Goal: Transaction & Acquisition: Purchase product/service

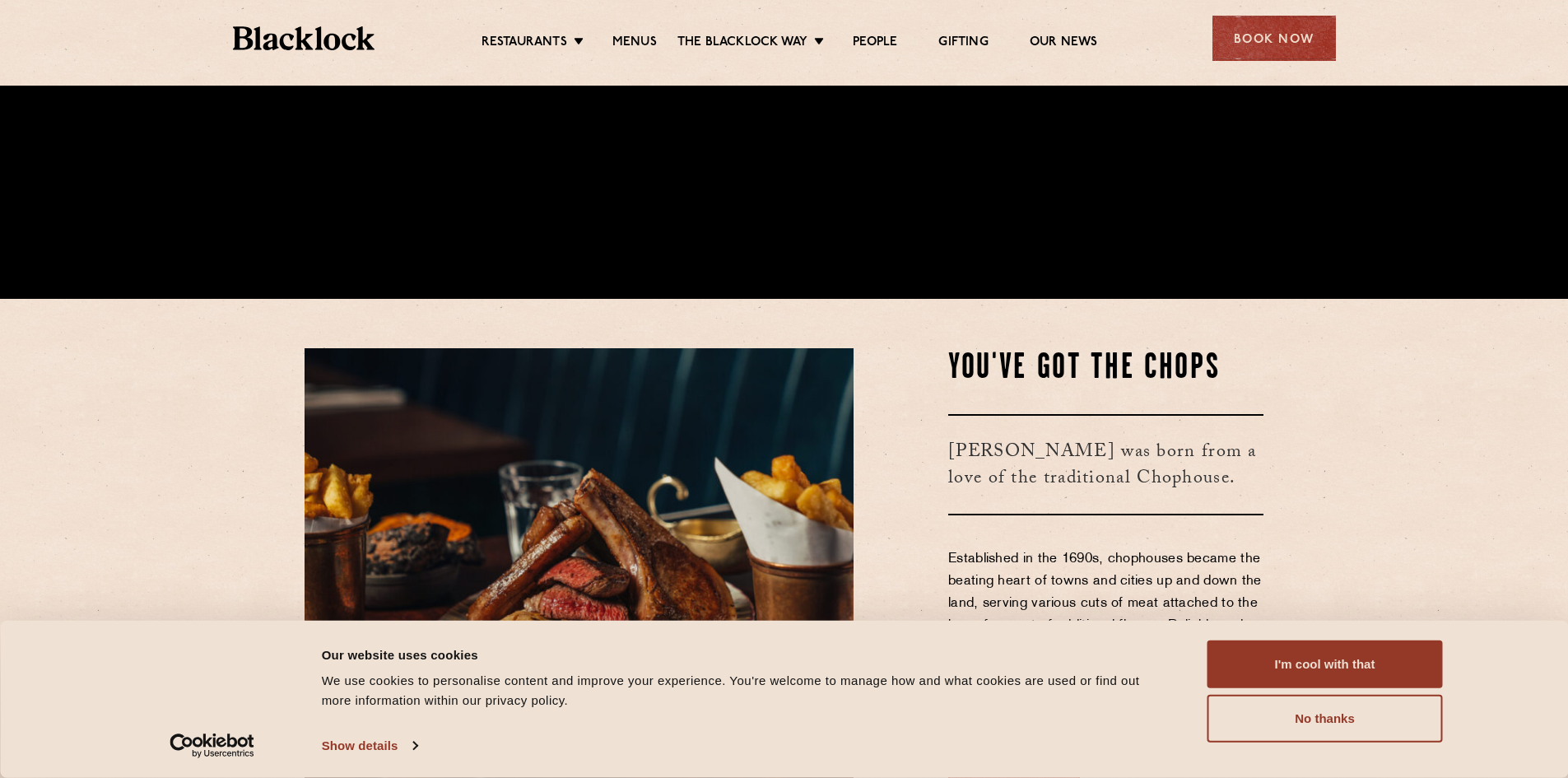
scroll to position [479, 0]
click at [1324, 669] on button "I'm cool with that" at bounding box center [1325, 664] width 235 height 48
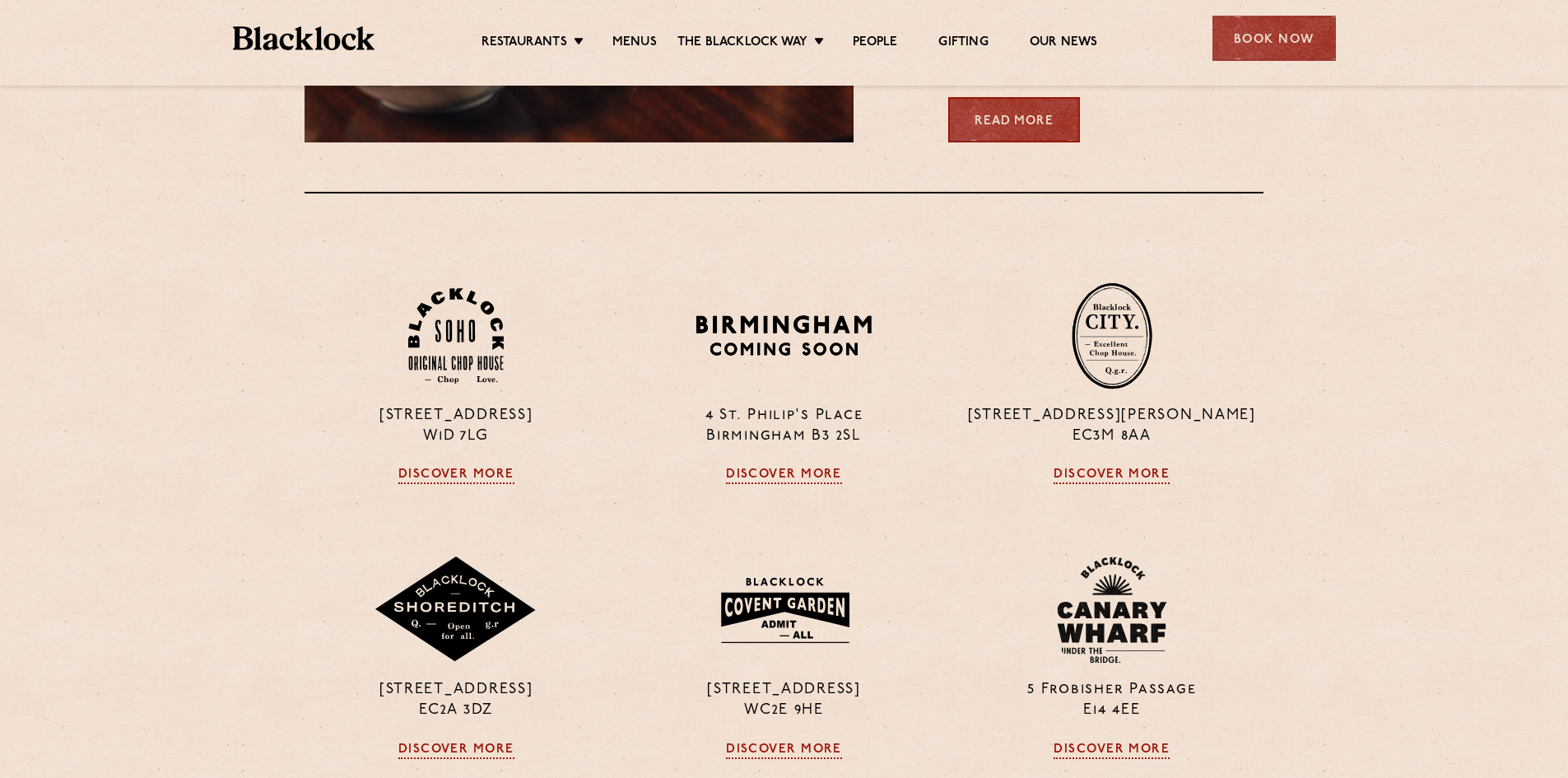
scroll to position [1359, 0]
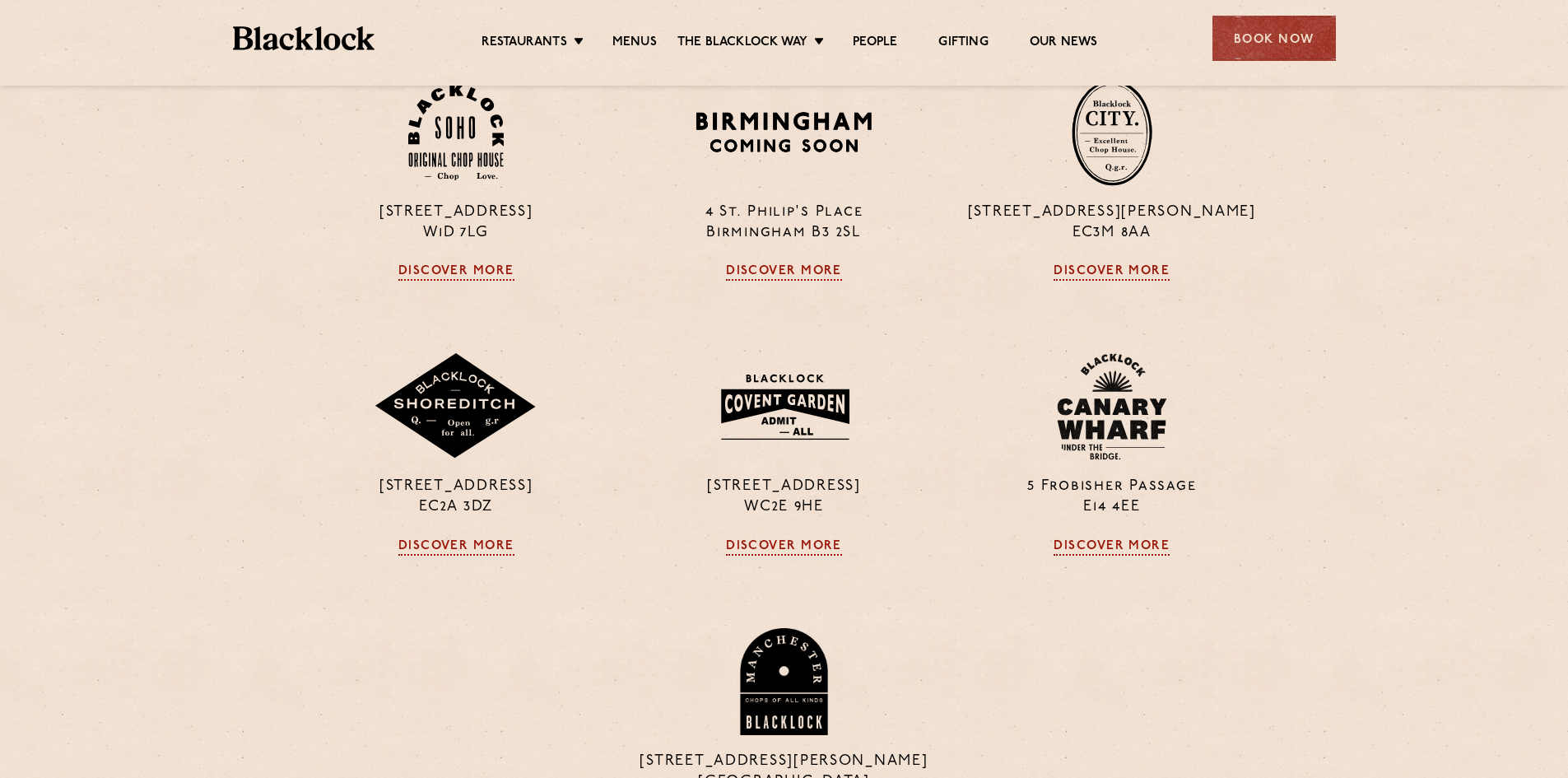
click at [1273, 39] on div "Book Now" at bounding box center [1275, 38] width 123 height 45
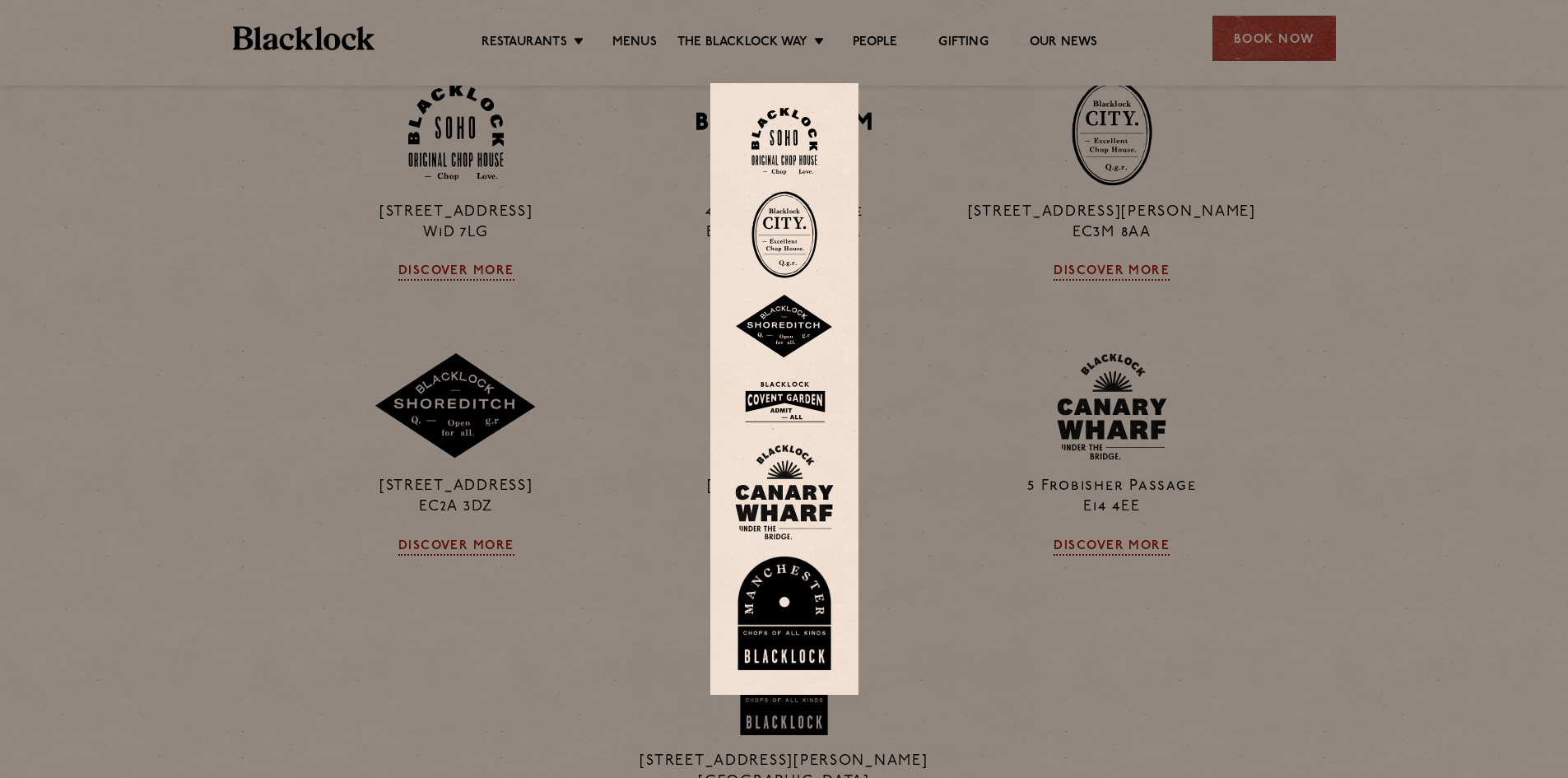
click at [1382, 274] on div at bounding box center [784, 389] width 1568 height 778
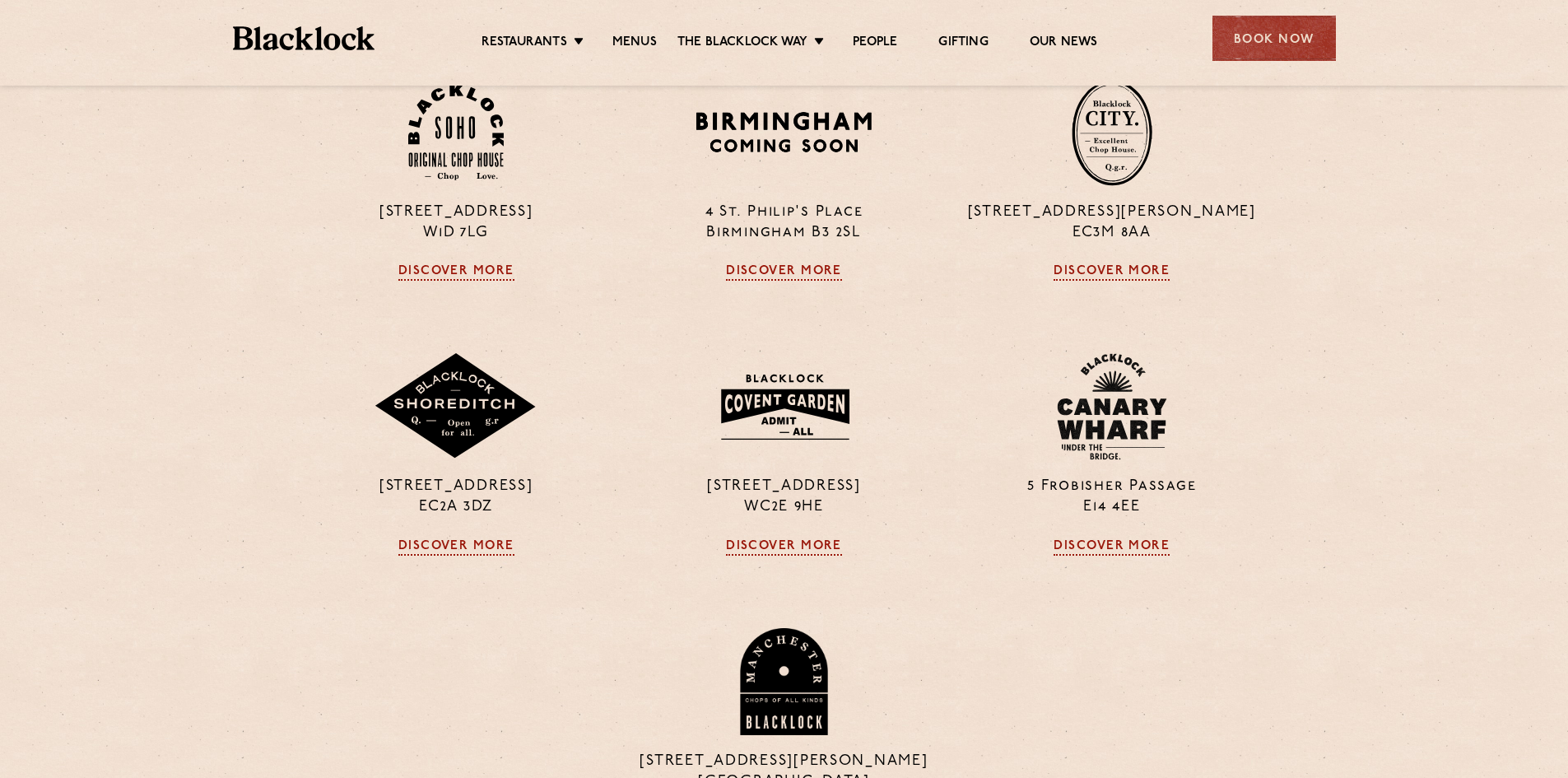
click at [958, 42] on link "Gifting" at bounding box center [963, 42] width 49 height 17
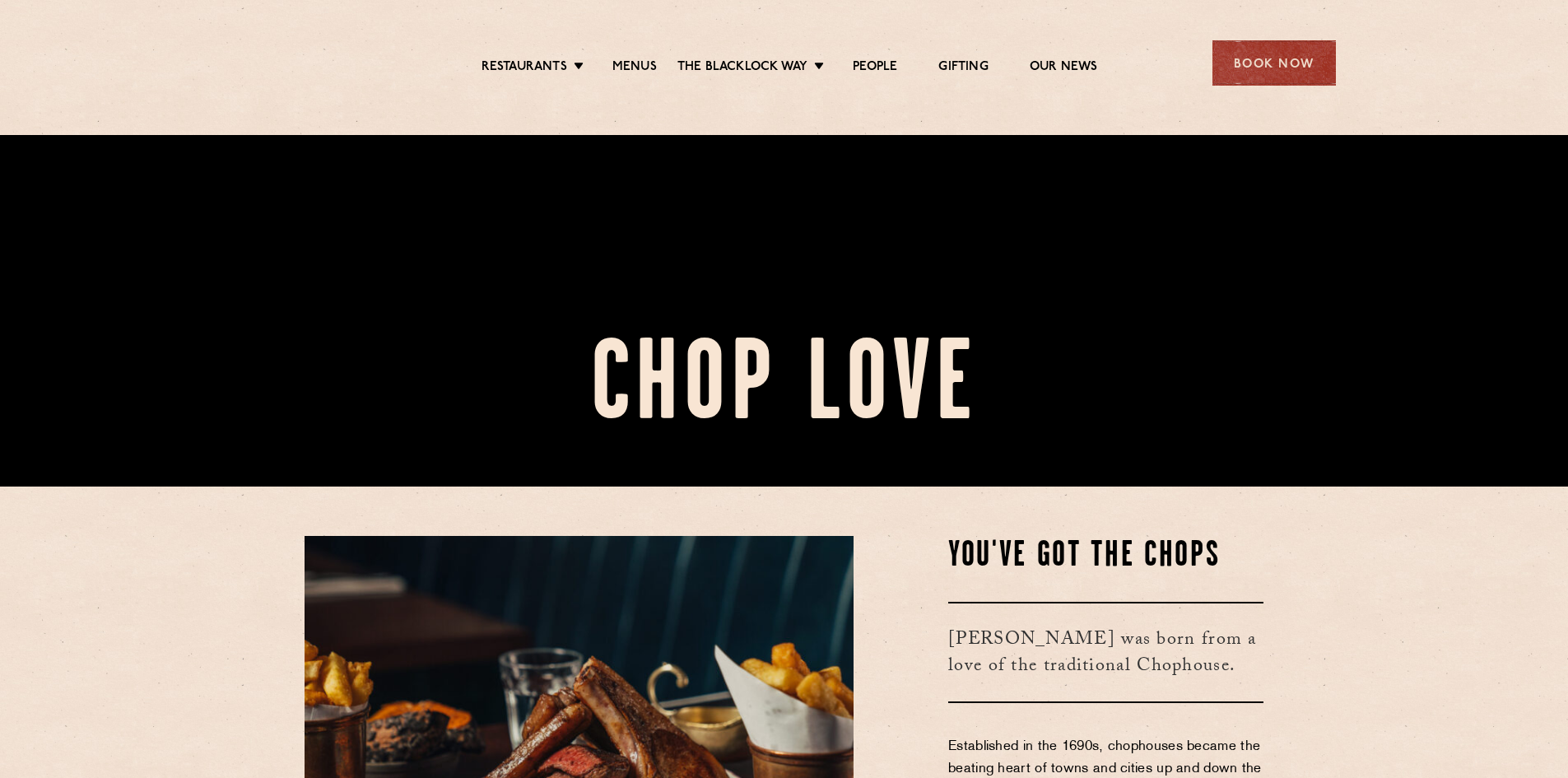
scroll to position [292, 0]
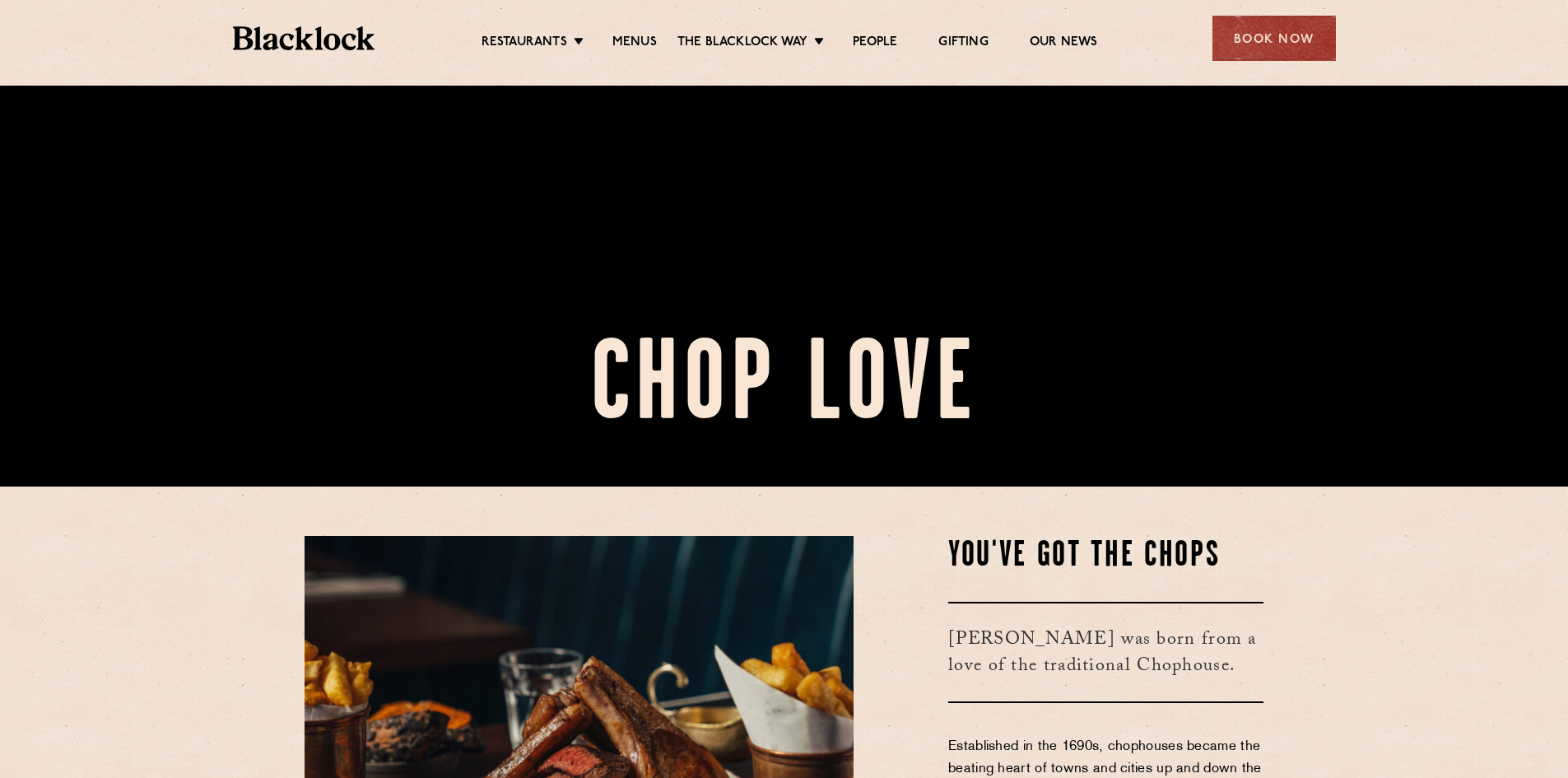
click at [624, 36] on link "Menus" at bounding box center [634, 42] width 44 height 17
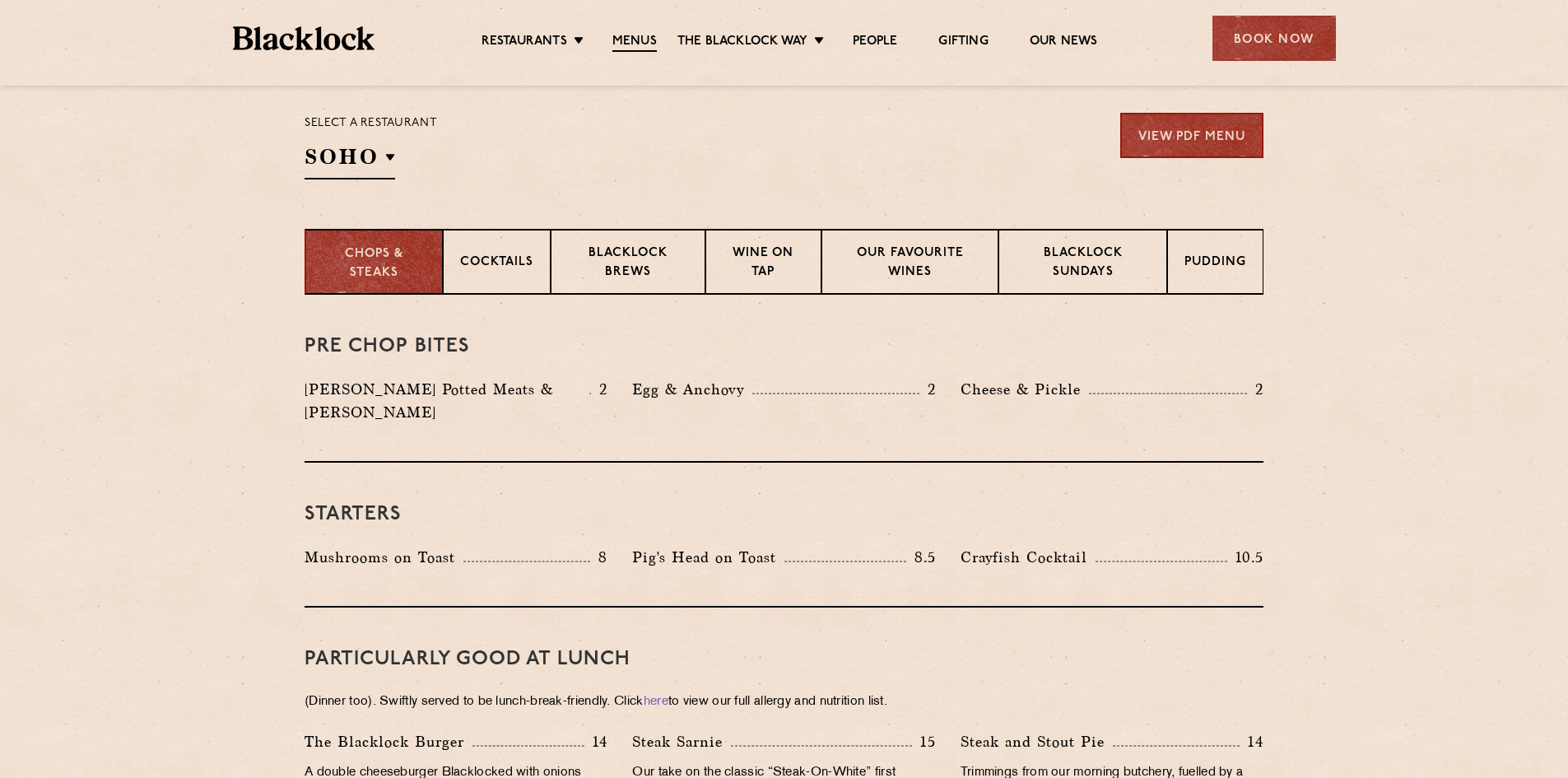
scroll to position [573, 0]
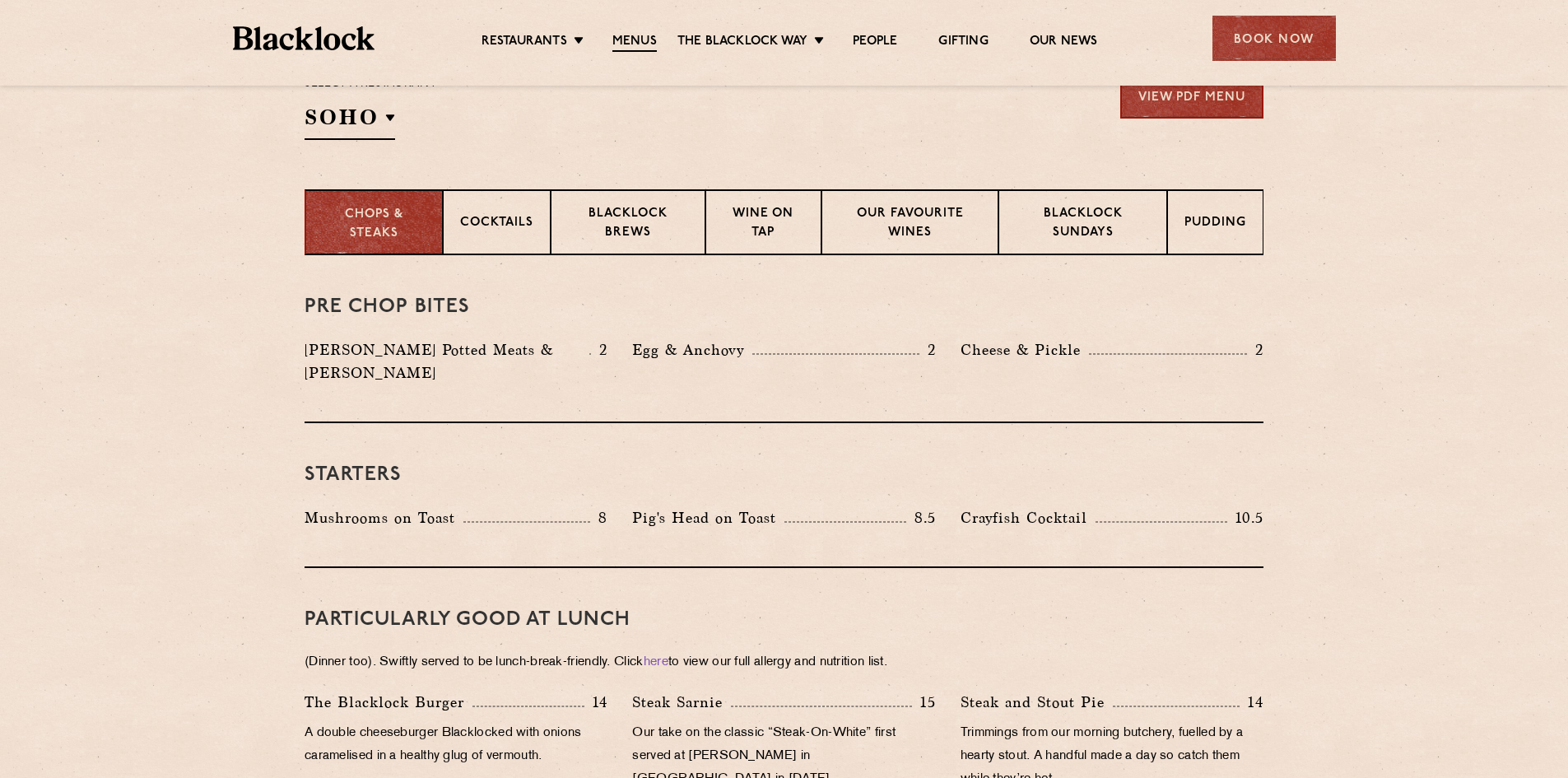
click at [1056, 211] on p "Blacklock Sundays" at bounding box center [1083, 225] width 134 height 39
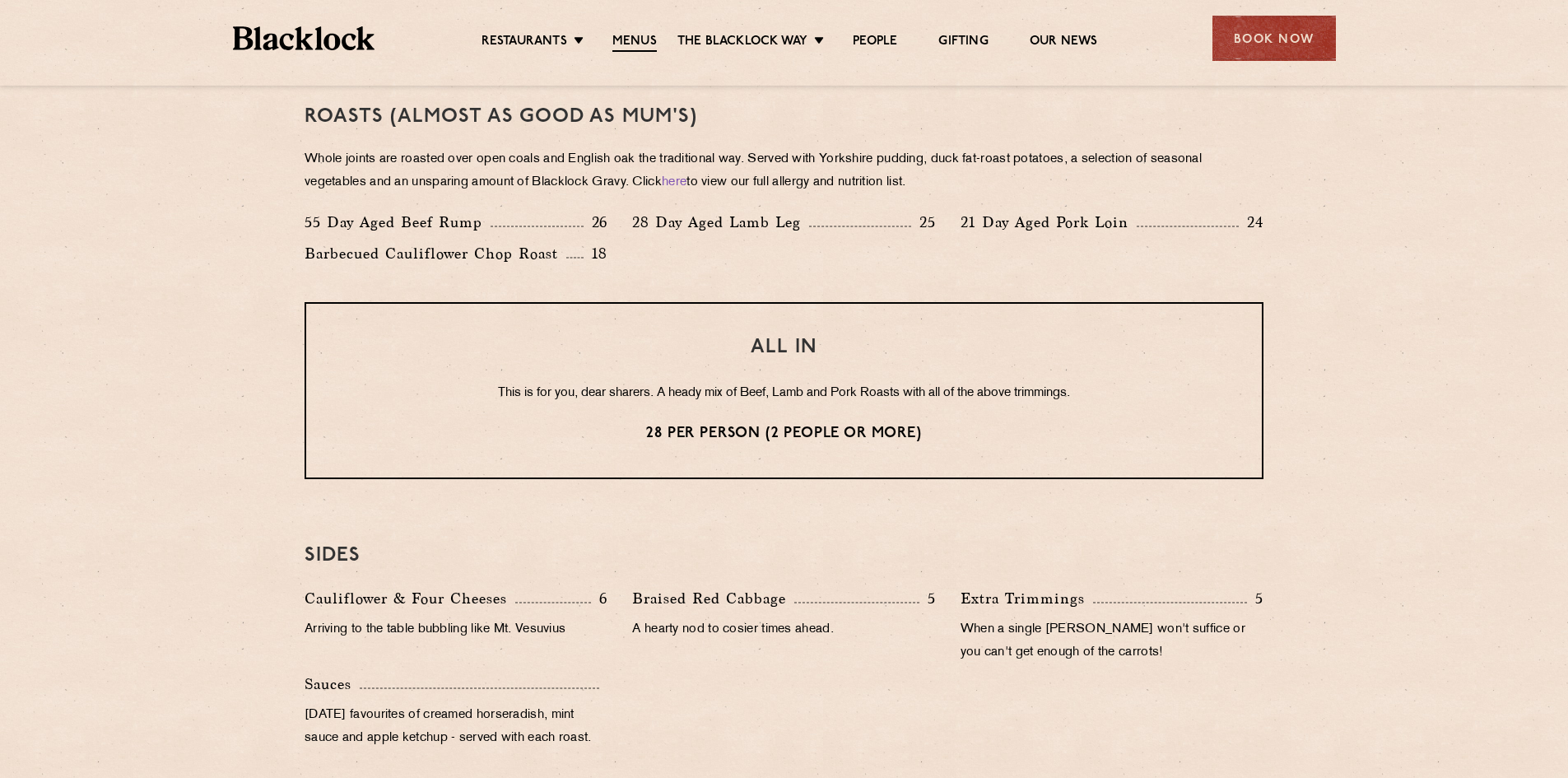
scroll to position [1203, 0]
click at [709, 396] on p "This is for you, dear sharers. A heady mix of Beef, Lamb and Pork Roasts with a…" at bounding box center [784, 392] width 890 height 21
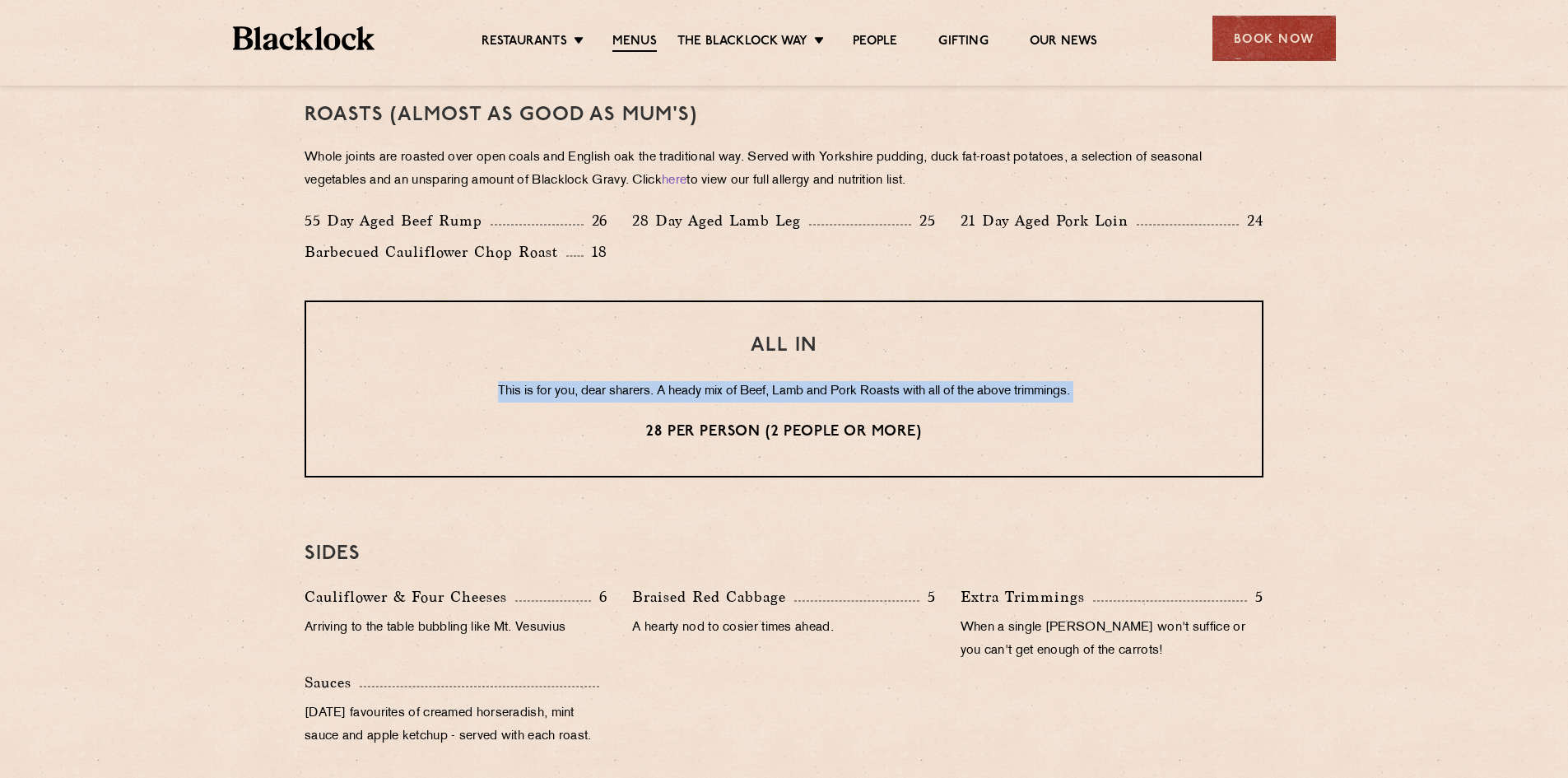
click at [709, 396] on p "This is for you, dear sharers. A heady mix of Beef, Lamb and Pork Roasts with a…" at bounding box center [784, 392] width 890 height 21
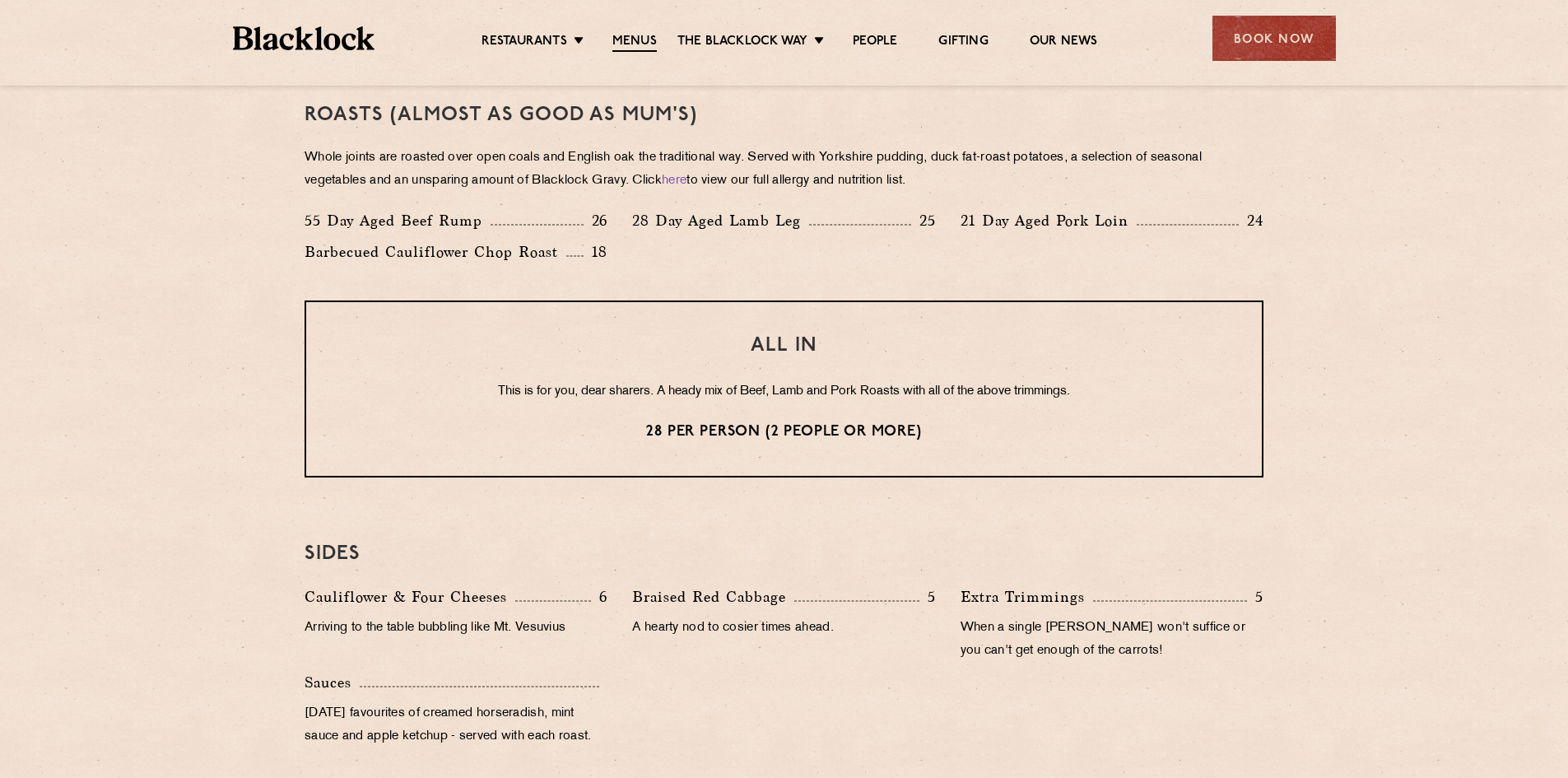
click at [595, 217] on p "26" at bounding box center [596, 220] width 25 height 21
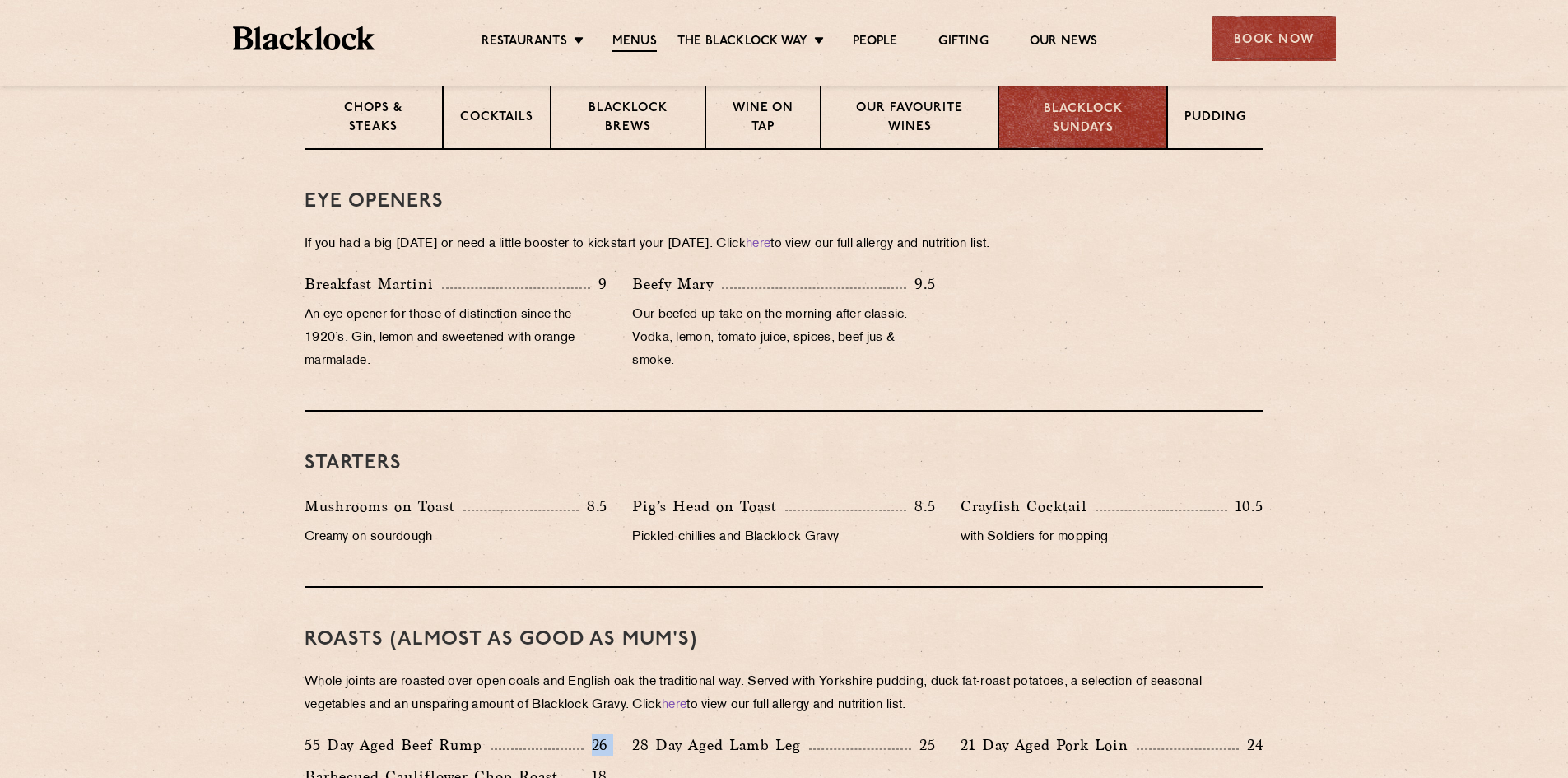
scroll to position [676, 0]
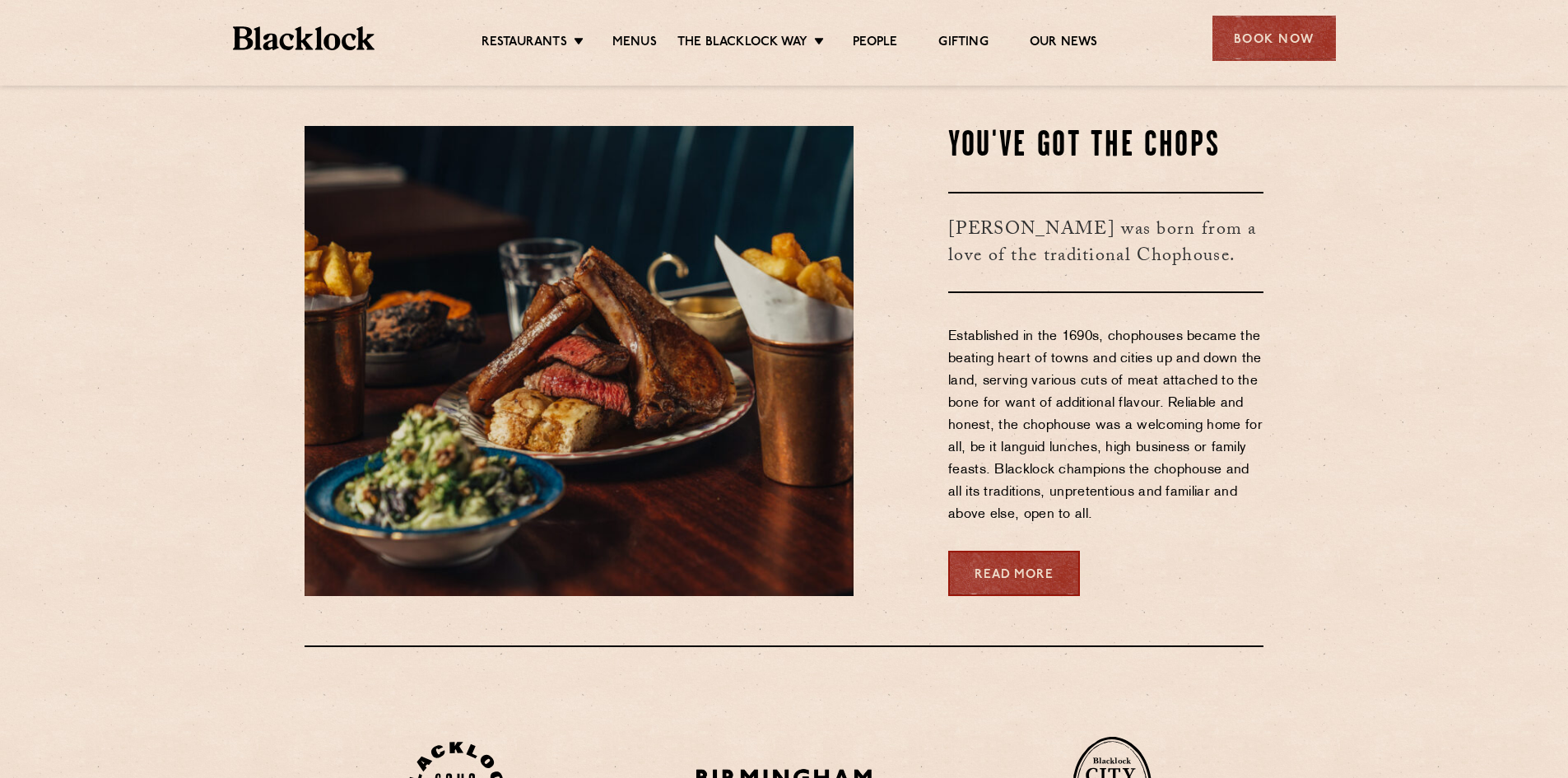
scroll to position [700, 0]
click at [628, 44] on link "Menus" at bounding box center [634, 42] width 44 height 17
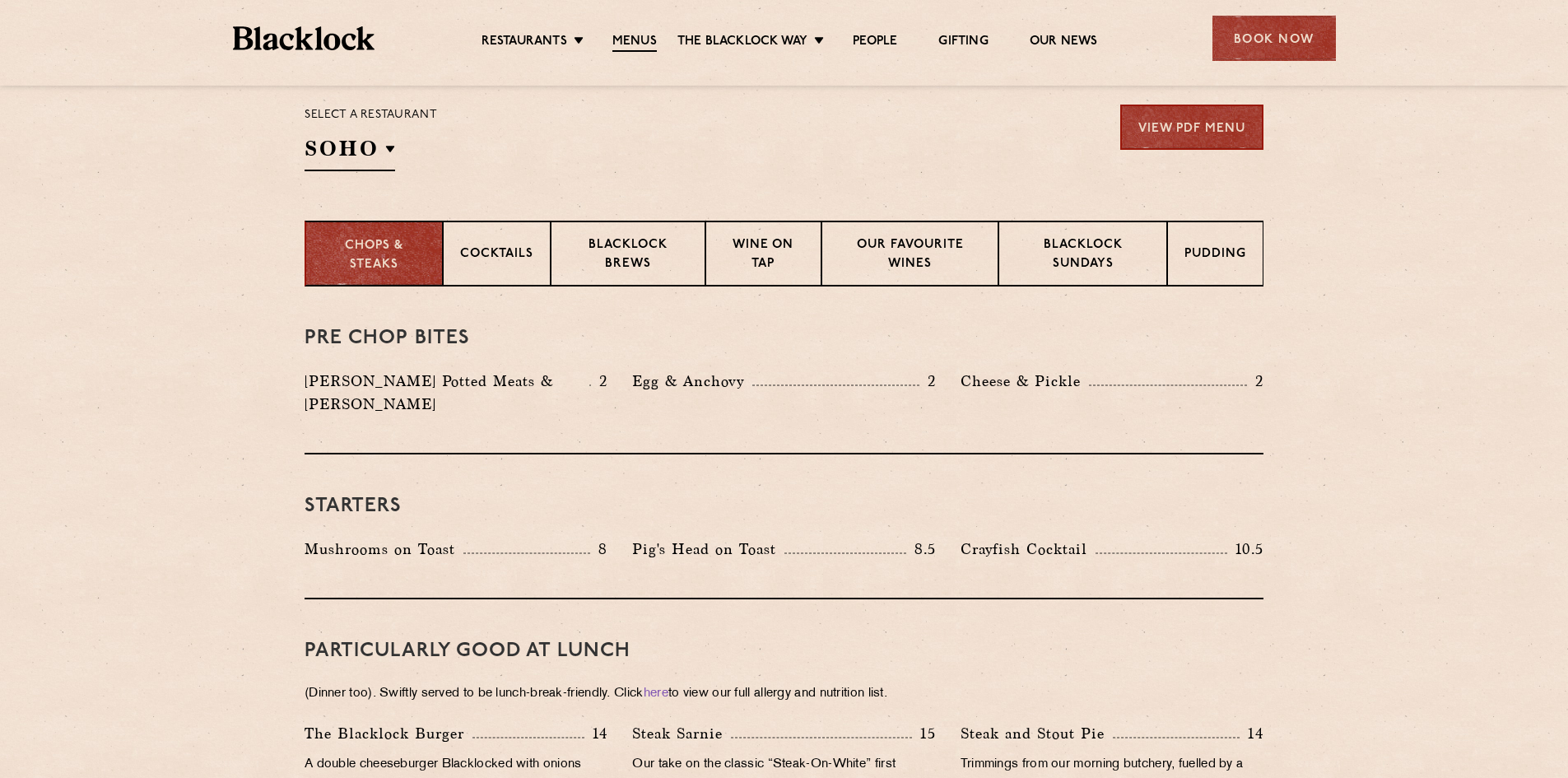
scroll to position [543, 0]
click at [346, 147] on h2 "SOHO" at bounding box center [350, 152] width 91 height 37
click at [0, 0] on p "Shoreditch" at bounding box center [0, 0] width 0 height 0
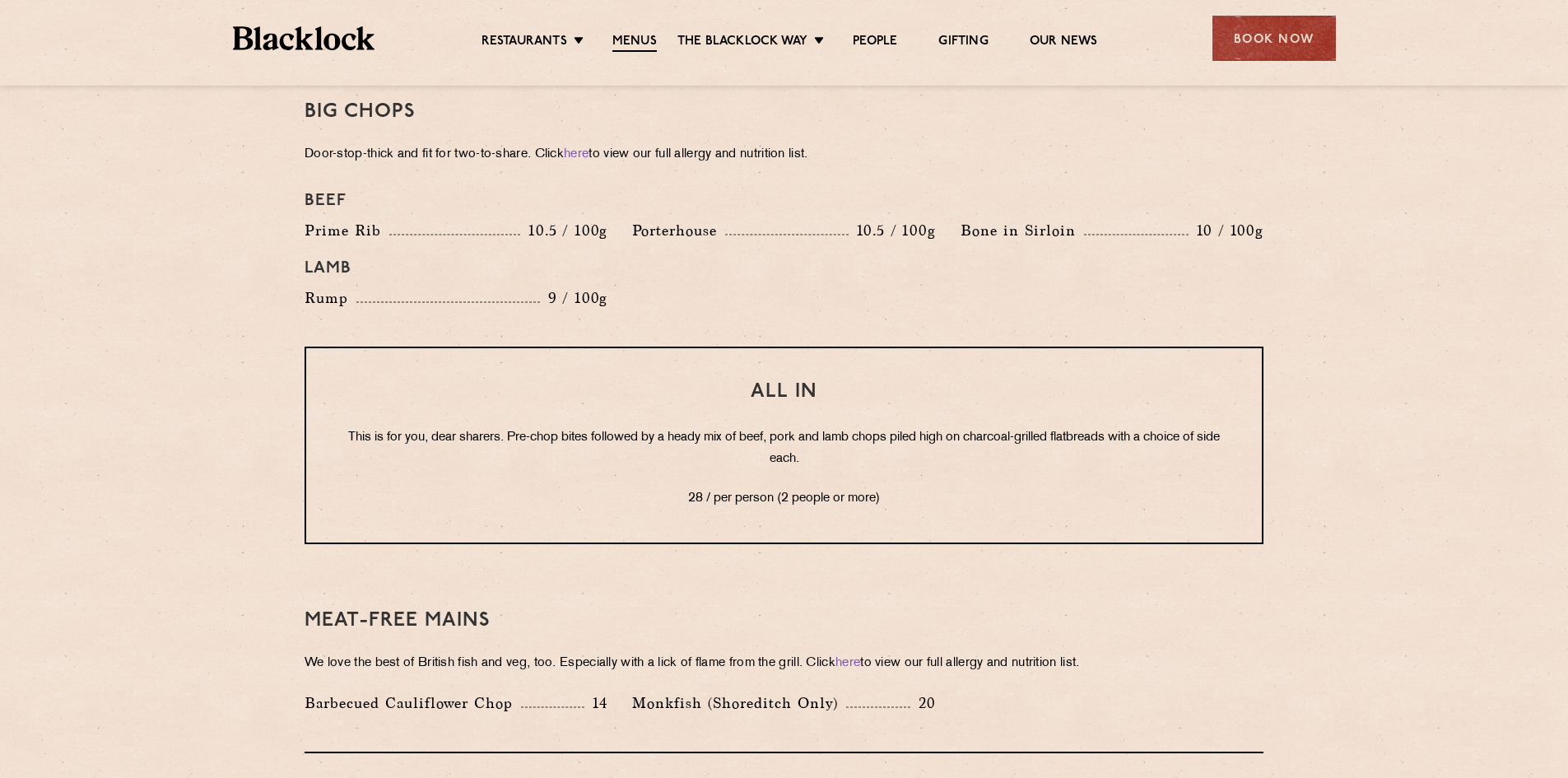
scroll to position [1870, 0]
click at [970, 34] on link "Gifting" at bounding box center [963, 41] width 49 height 17
